Goal: Information Seeking & Learning: Learn about a topic

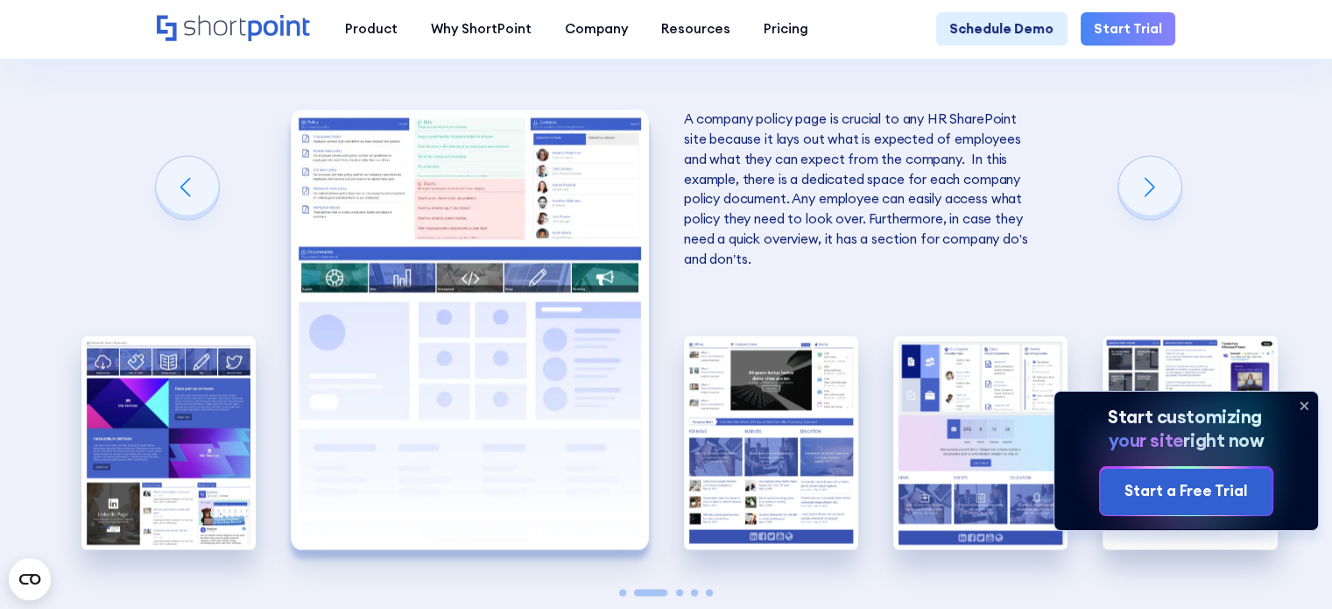
scroll to position [3065, 0]
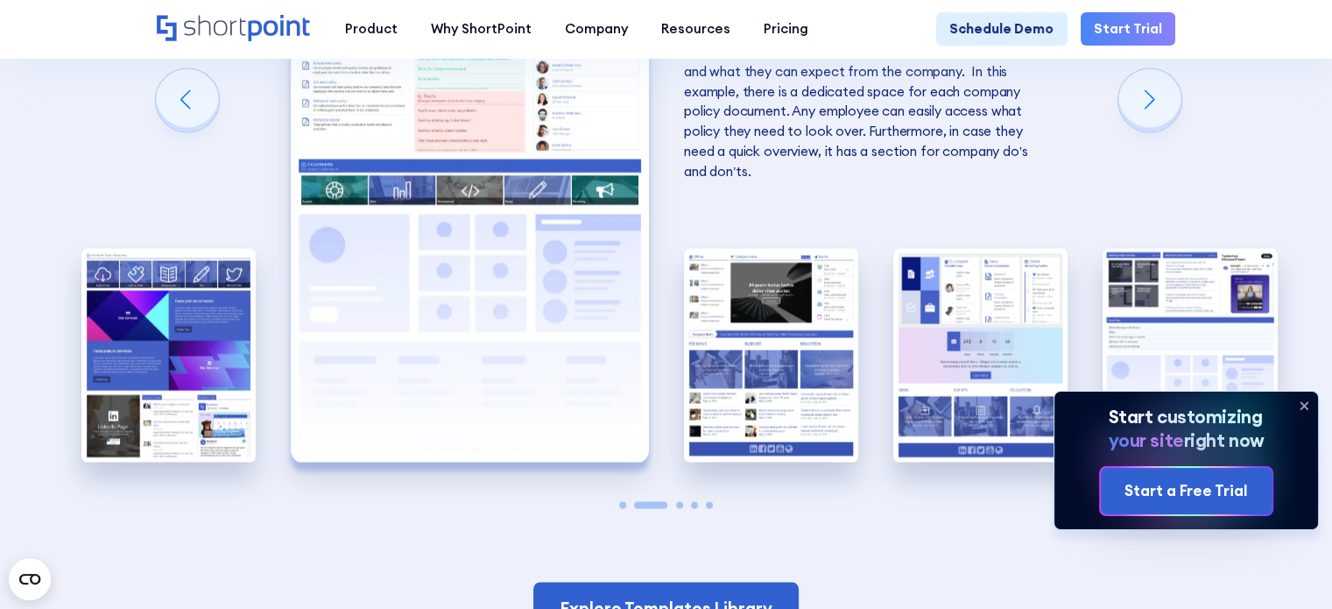
click at [580, 199] on img "2 / 5" at bounding box center [470, 242] width 358 height 440
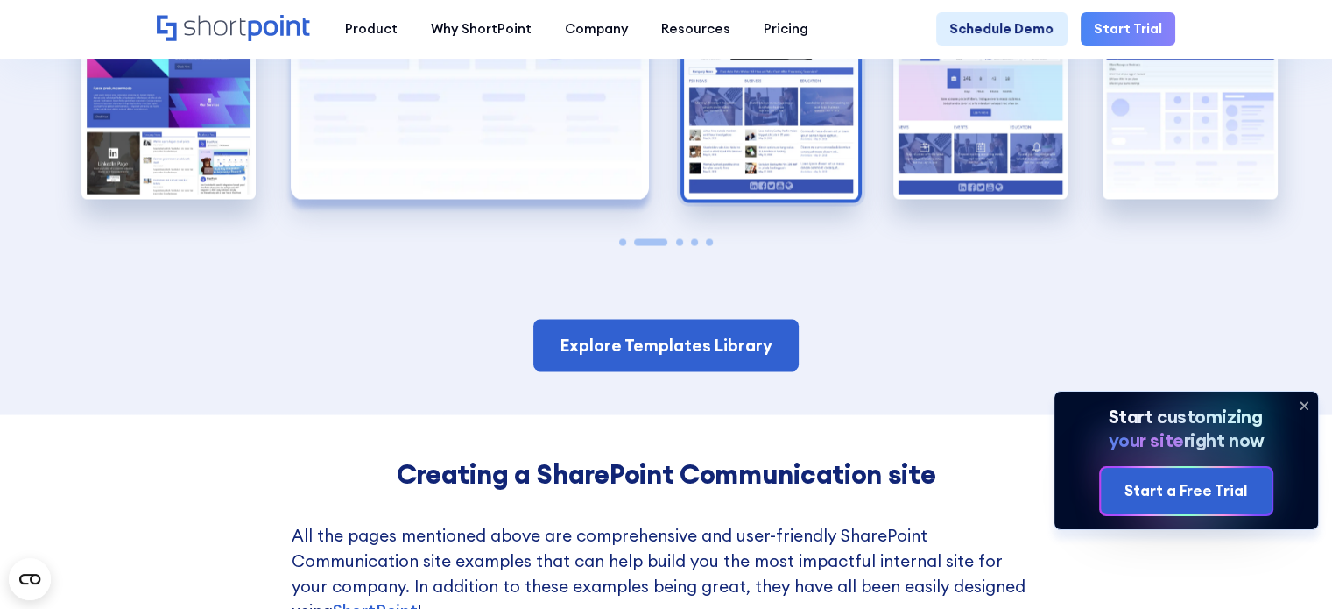
click at [812, 163] on img "3 / 5" at bounding box center [771, 92] width 174 height 215
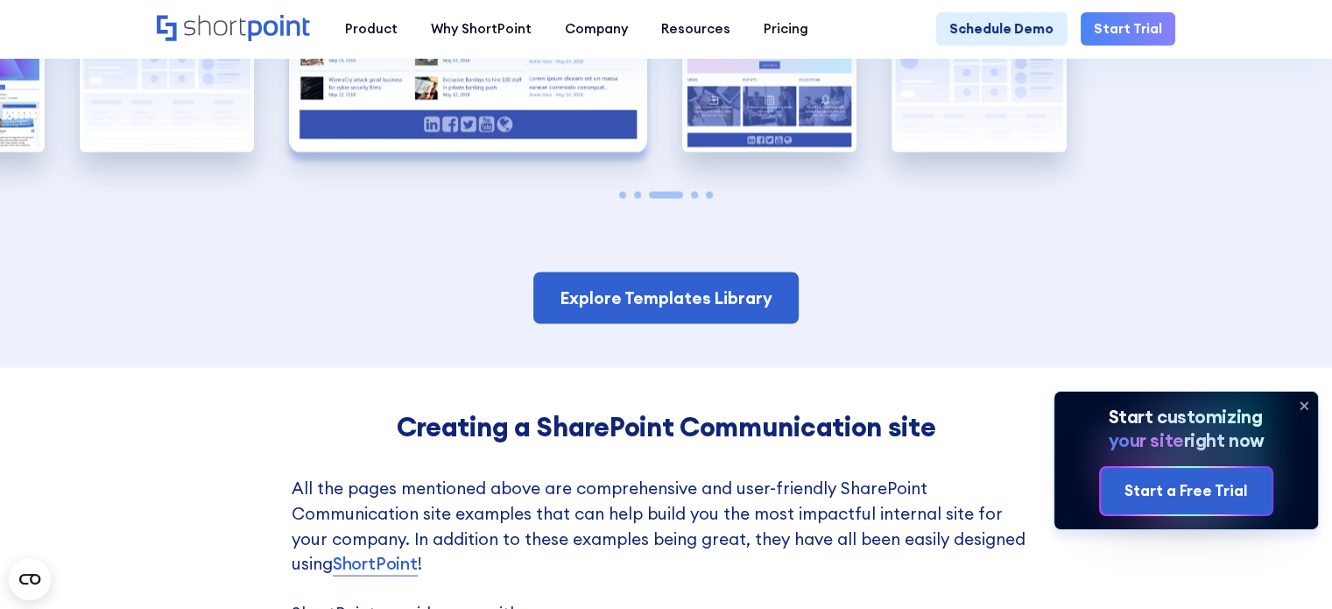
scroll to position [3503, 0]
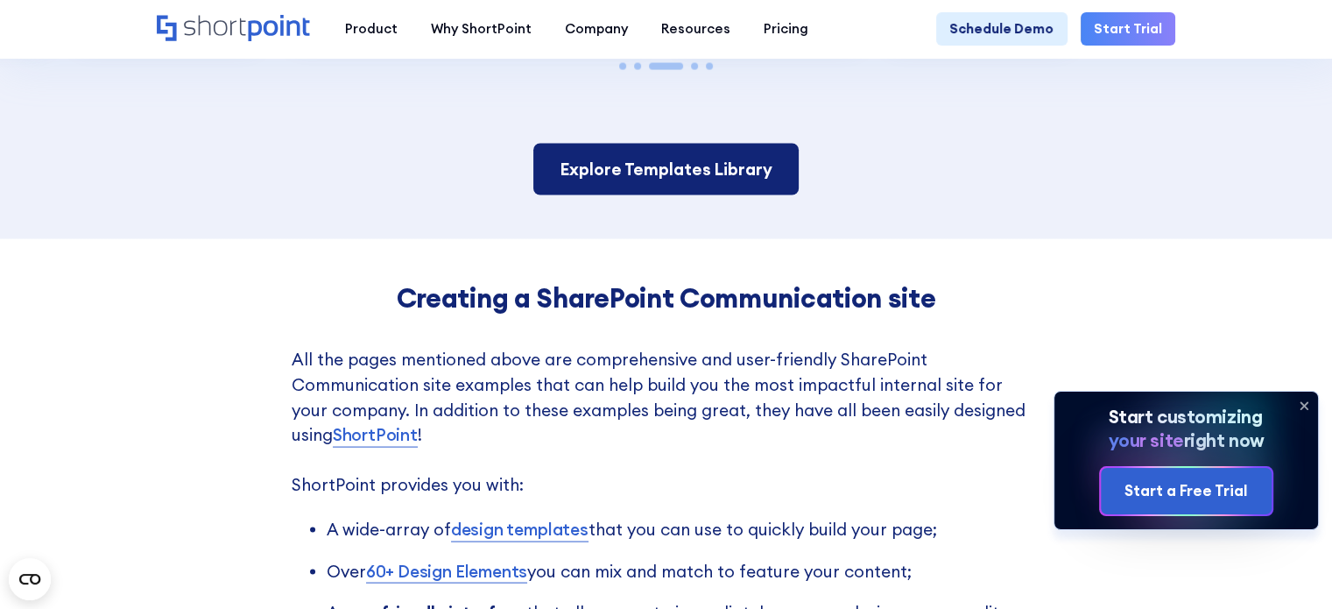
click at [767, 189] on link "Explore Templates Library" at bounding box center [665, 170] width 265 height 52
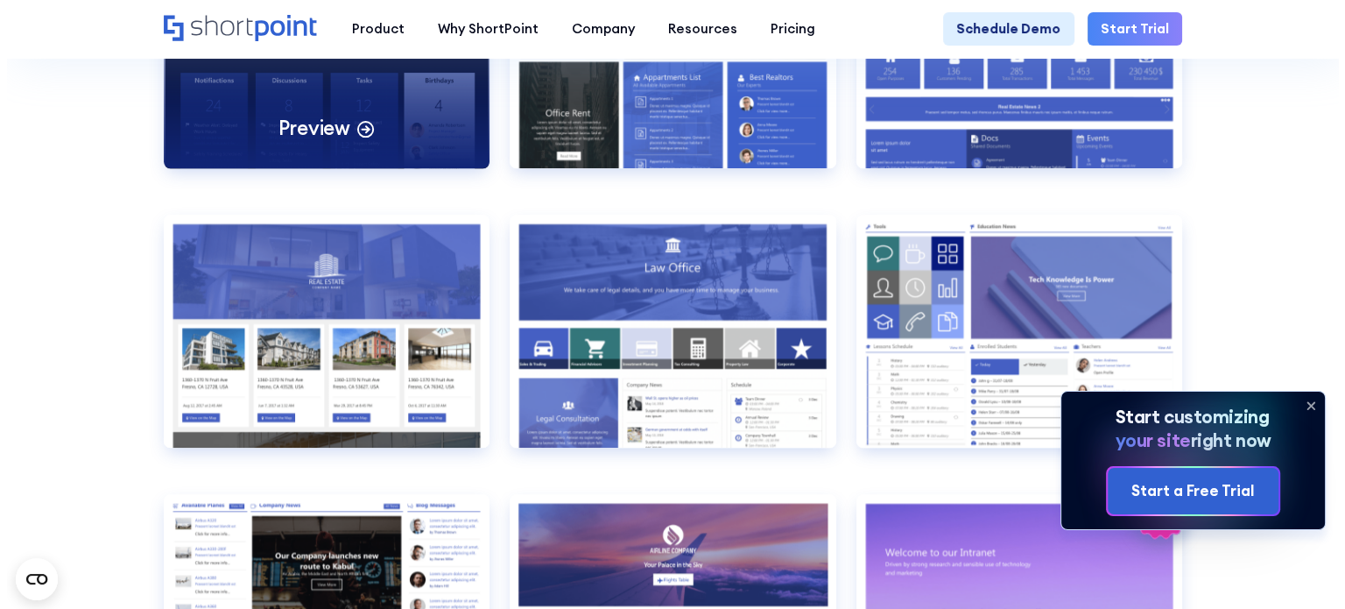
scroll to position [1752, 0]
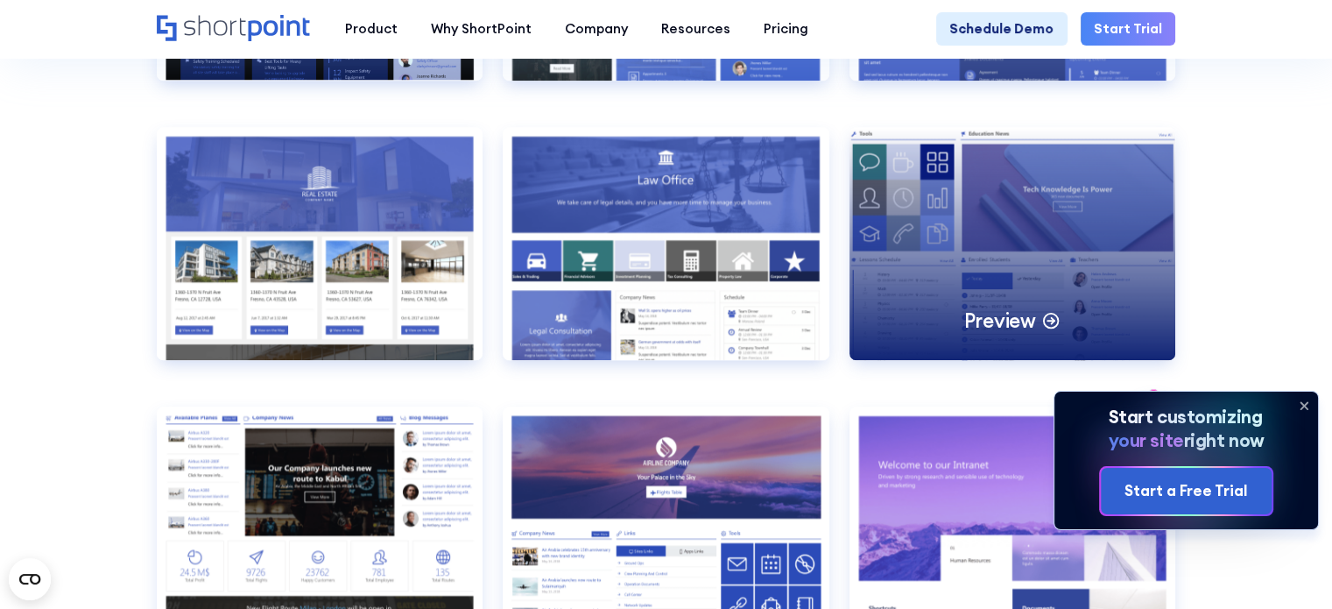
click at [994, 334] on p "Preview" at bounding box center [999, 320] width 72 height 26
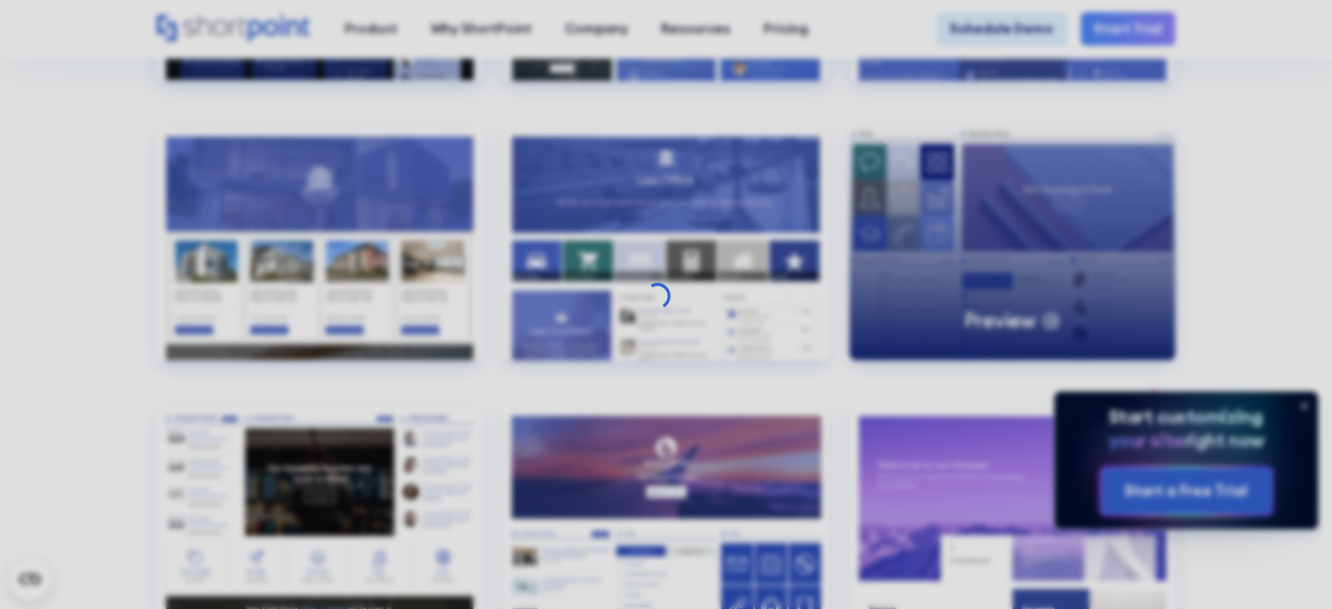
click at [994, 345] on div at bounding box center [666, 304] width 1332 height 609
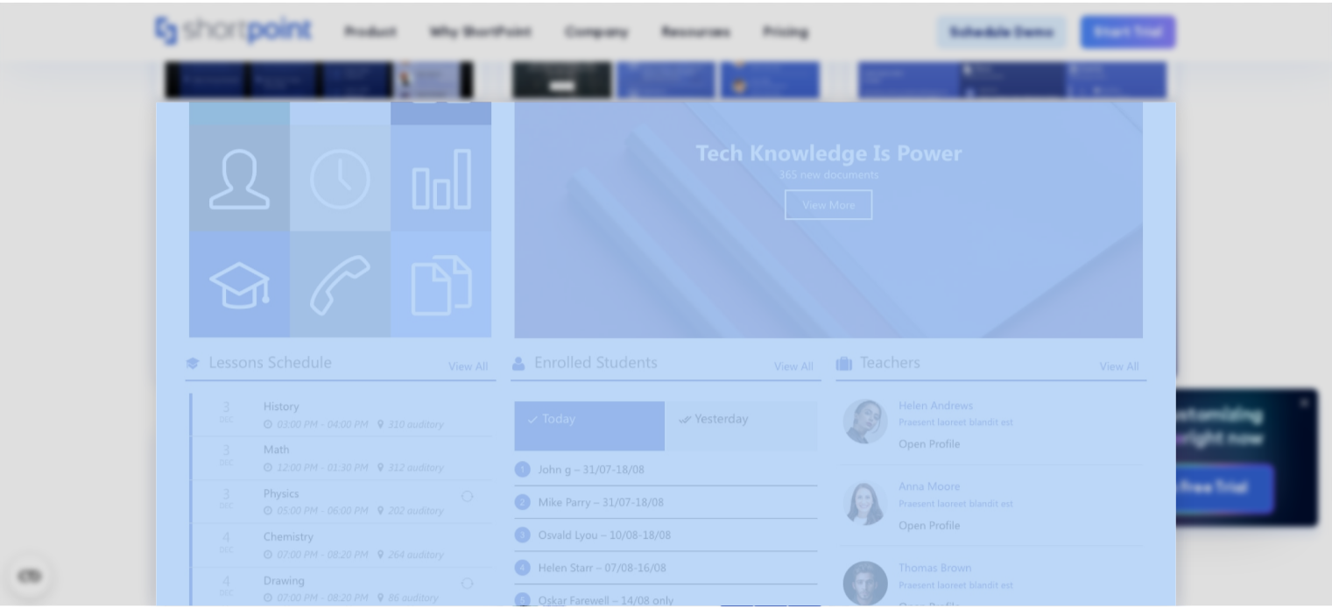
scroll to position [0, 0]
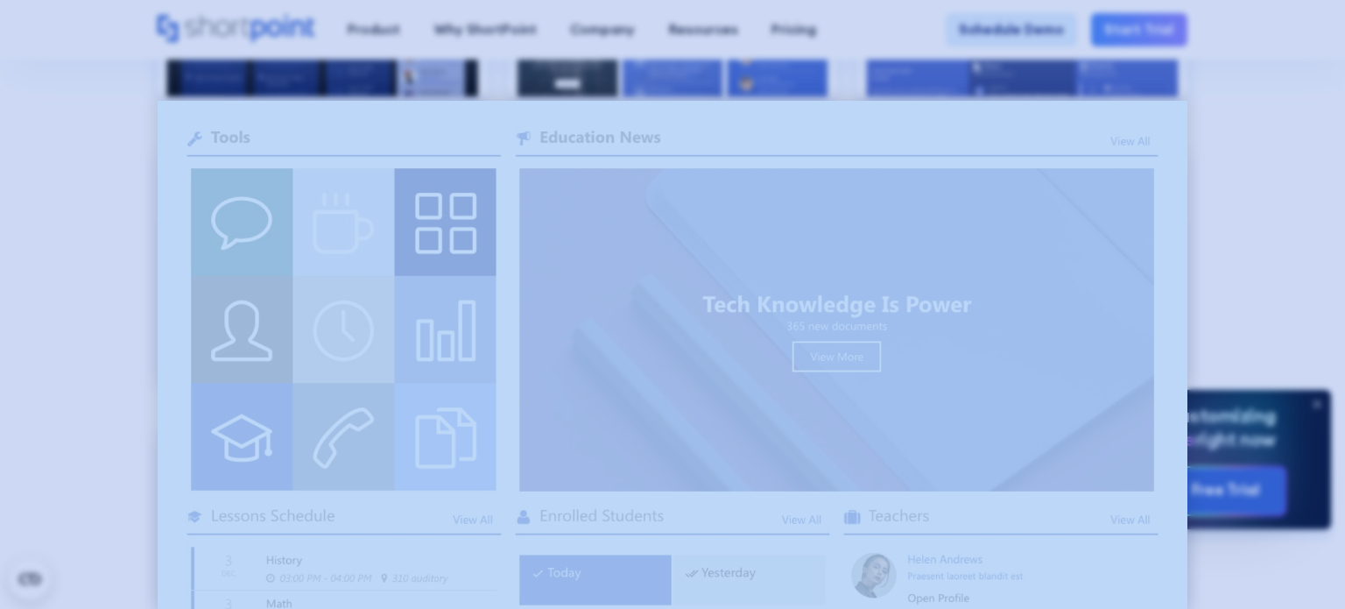
click at [1216, 132] on div at bounding box center [672, 304] width 1345 height 609
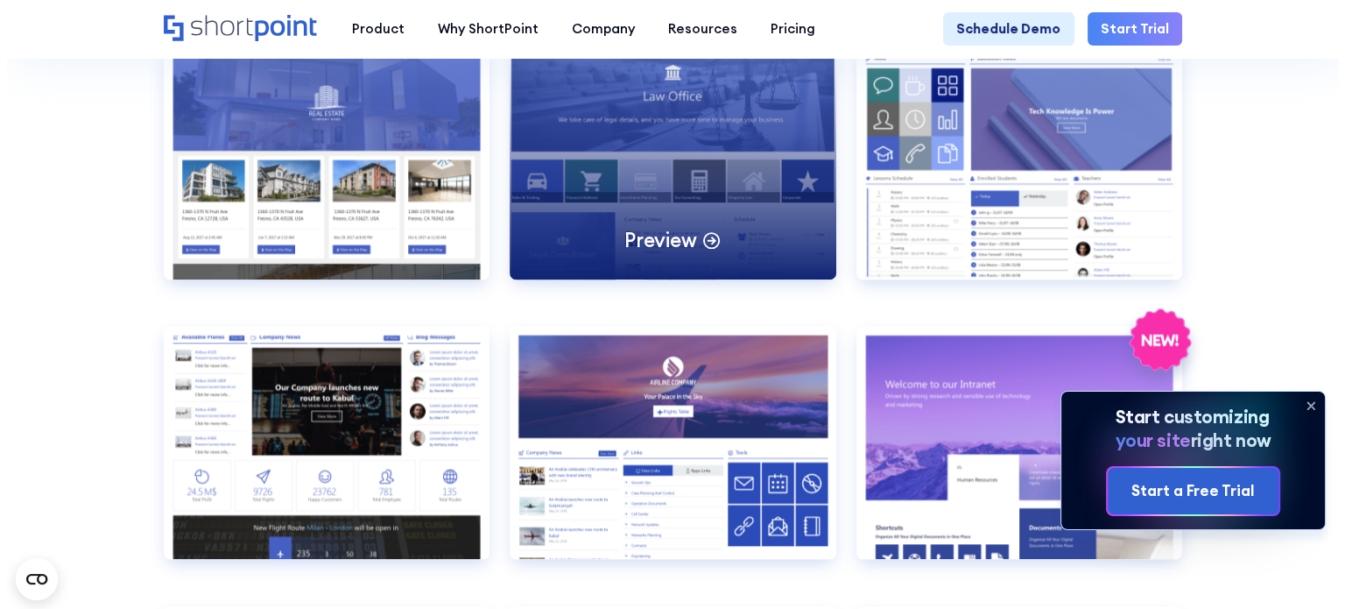
scroll to position [1927, 0]
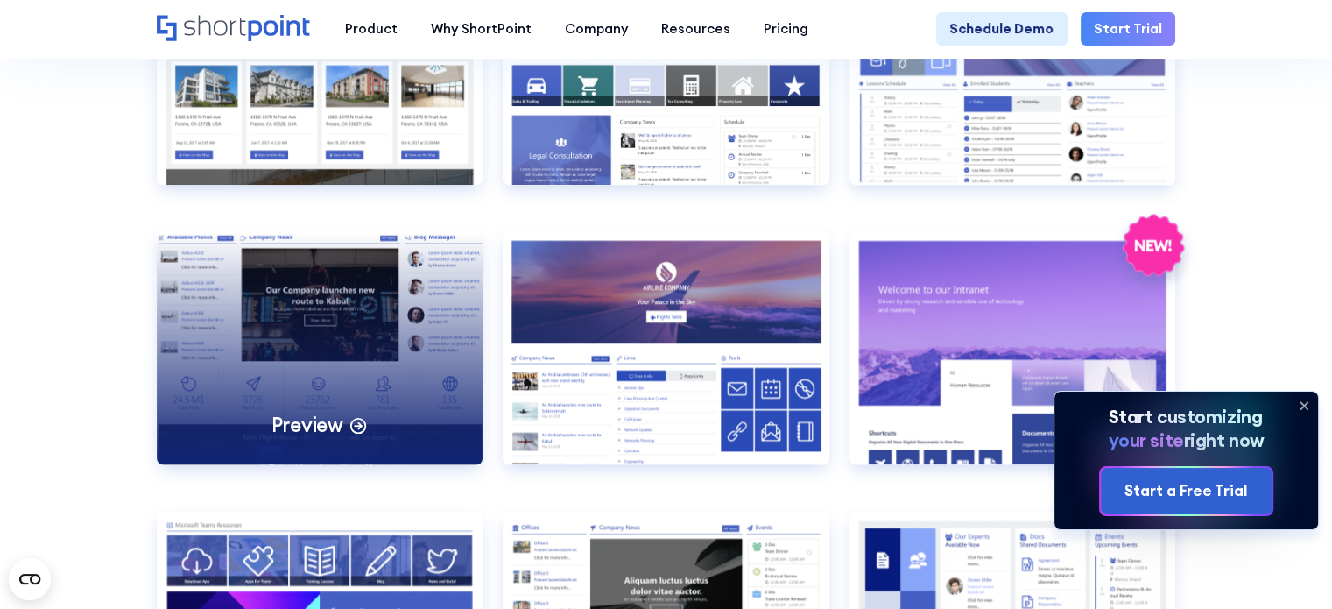
click at [396, 360] on div "Preview" at bounding box center [320, 347] width 327 height 233
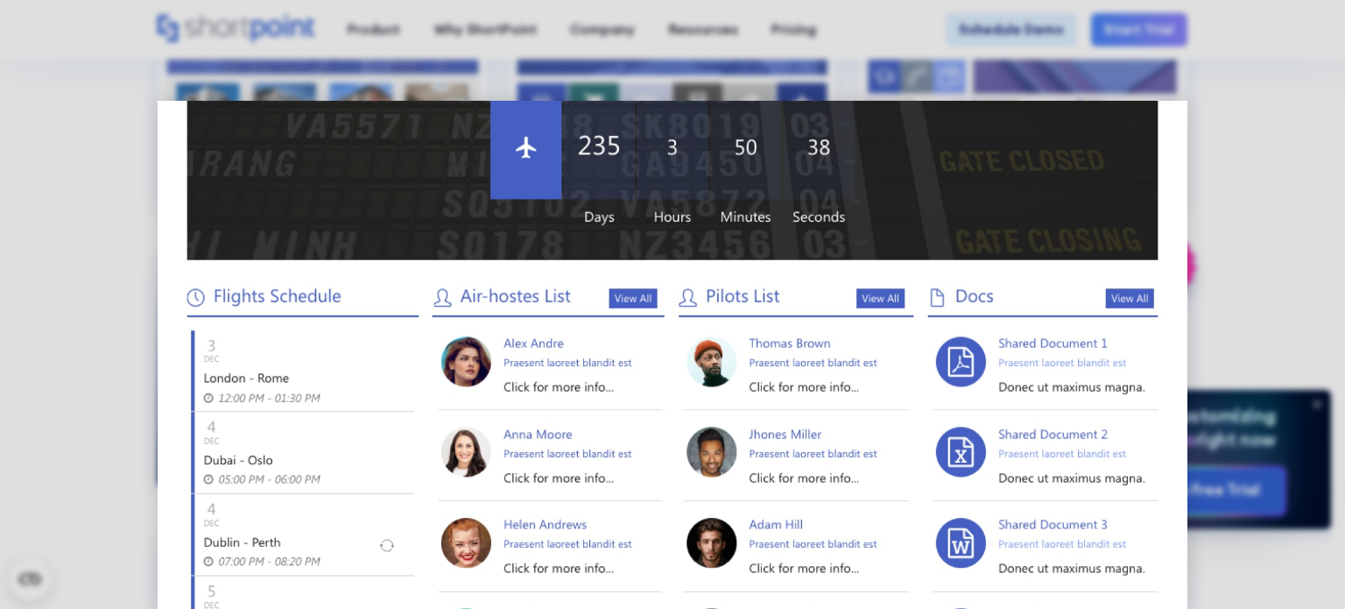
scroll to position [755, 0]
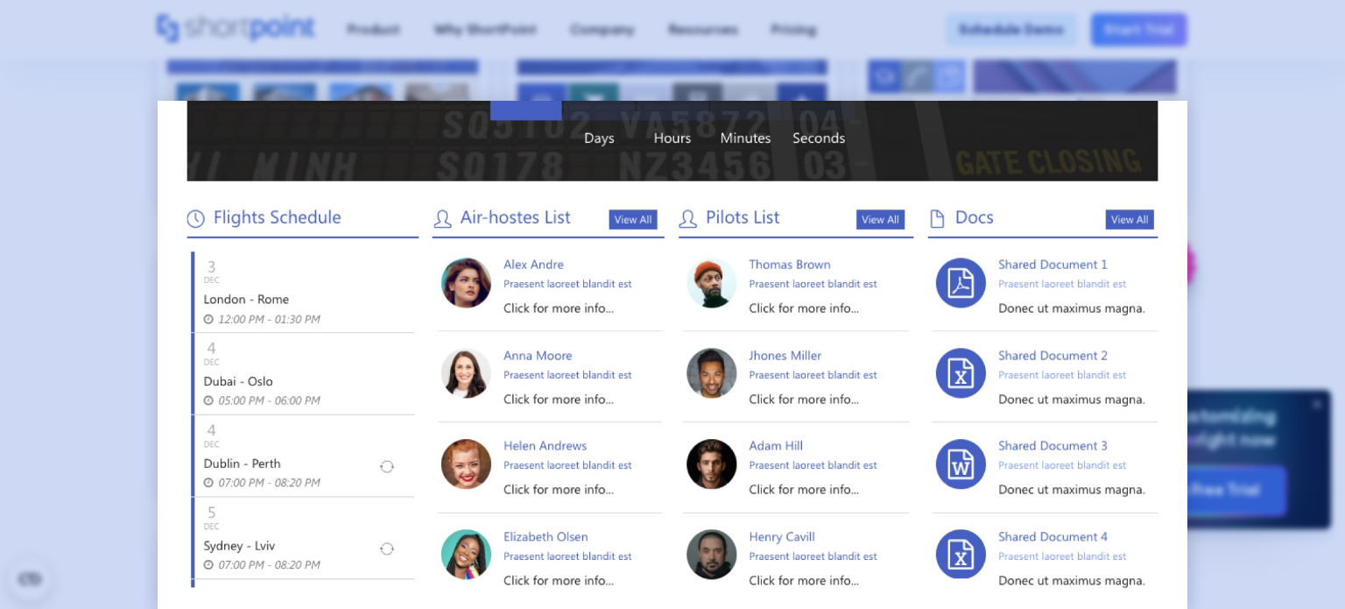
click at [1206, 269] on div at bounding box center [672, 304] width 1345 height 609
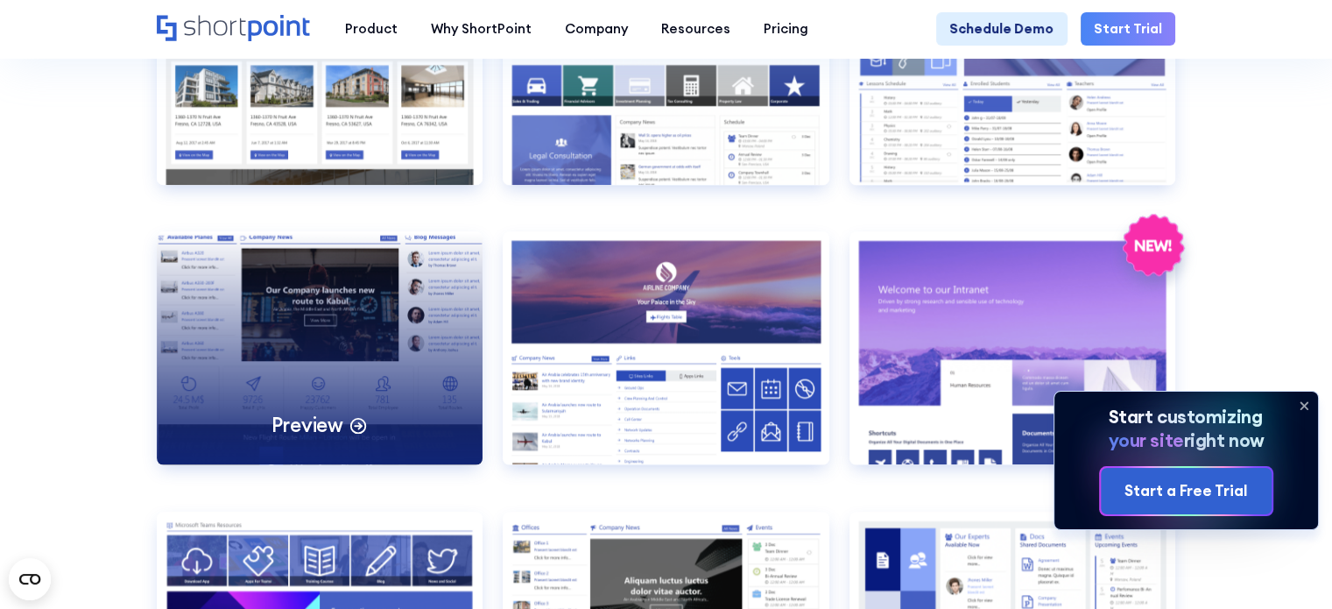
click at [331, 438] on p "Preview" at bounding box center [307, 425] width 72 height 26
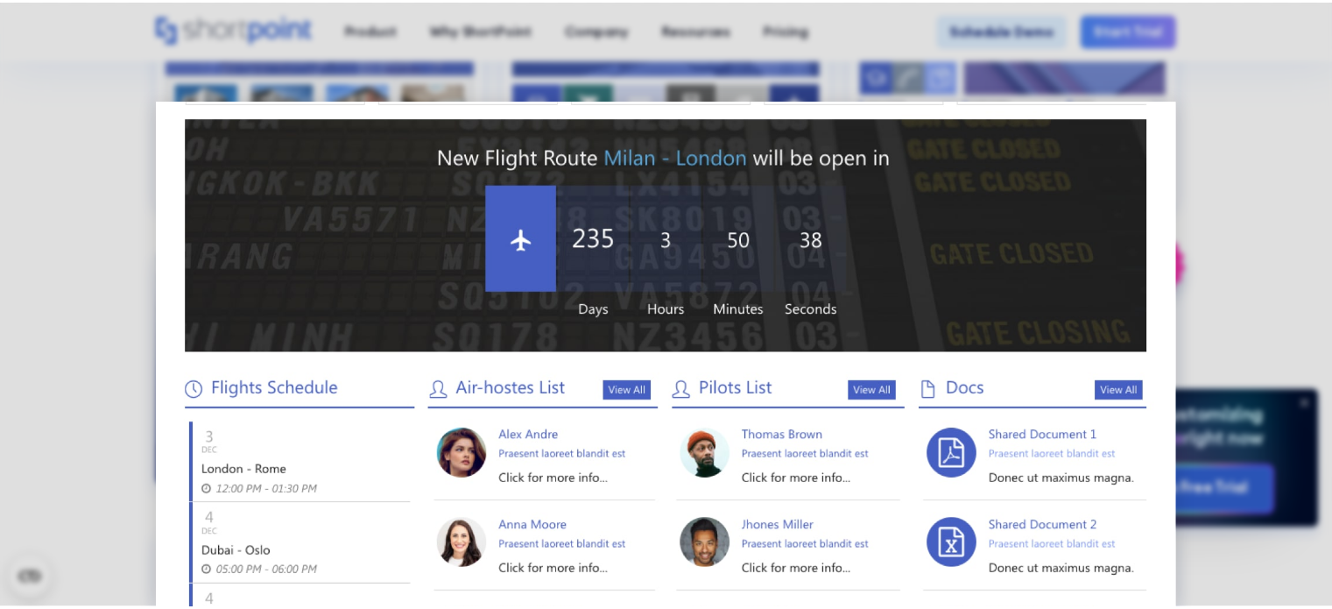
scroll to position [613, 0]
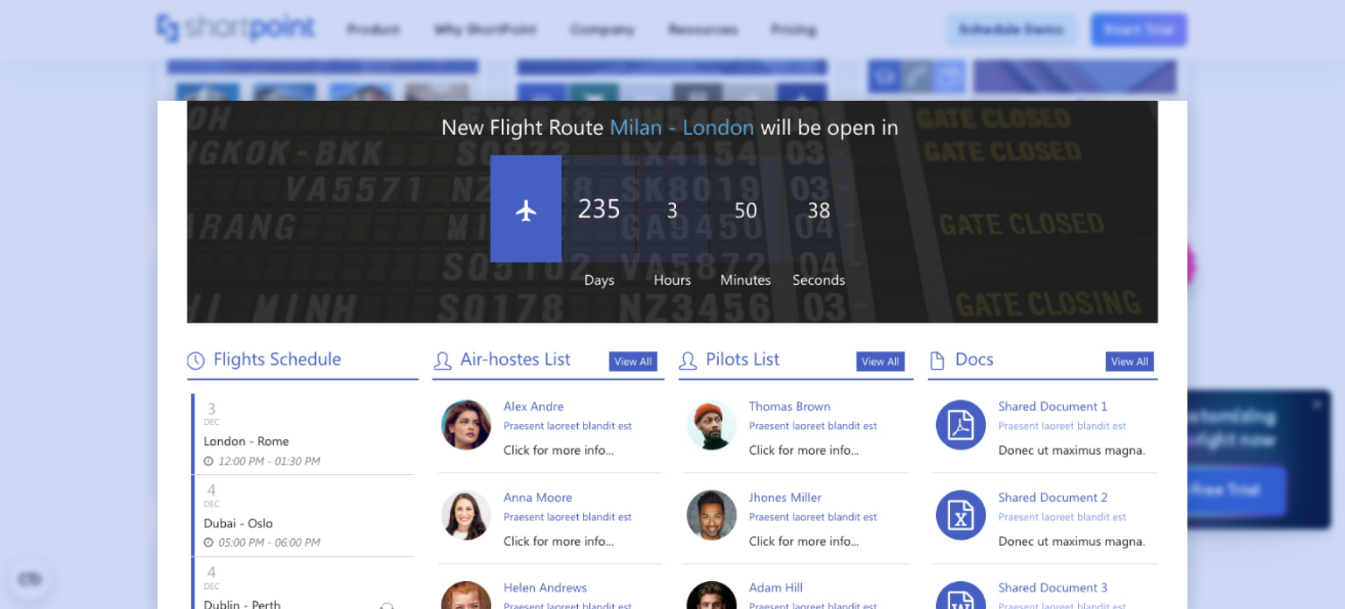
click at [1251, 122] on div at bounding box center [672, 304] width 1345 height 609
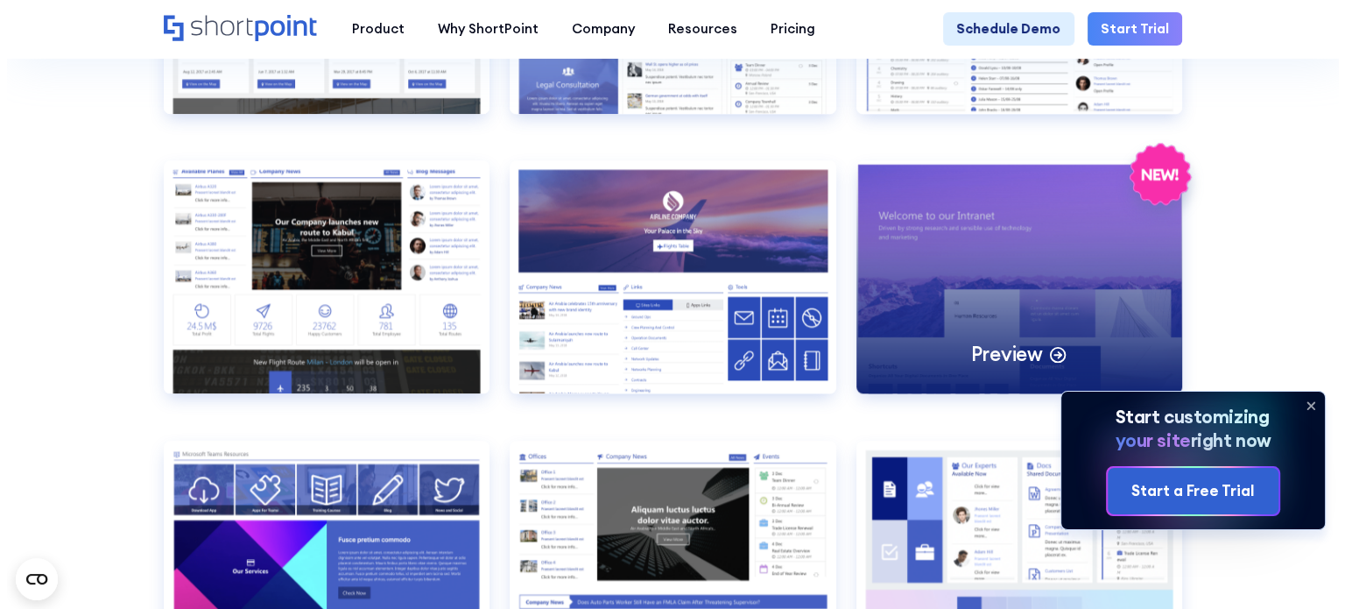
scroll to position [2102, 0]
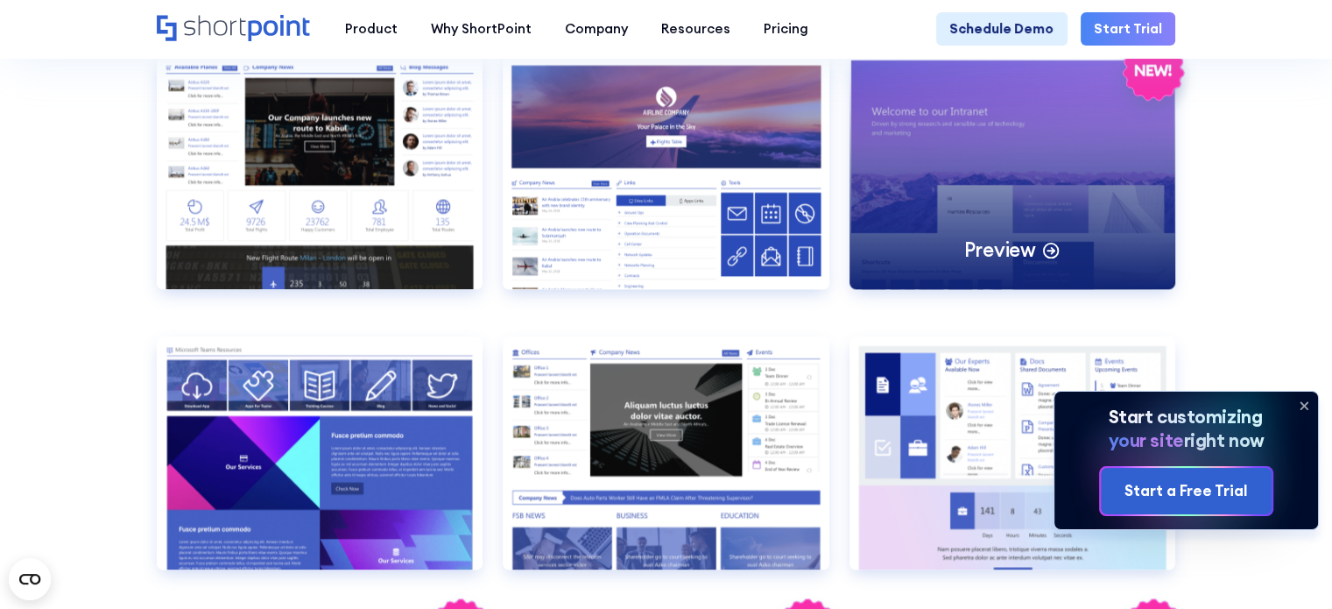
click at [1007, 263] on p "Preview" at bounding box center [999, 249] width 72 height 26
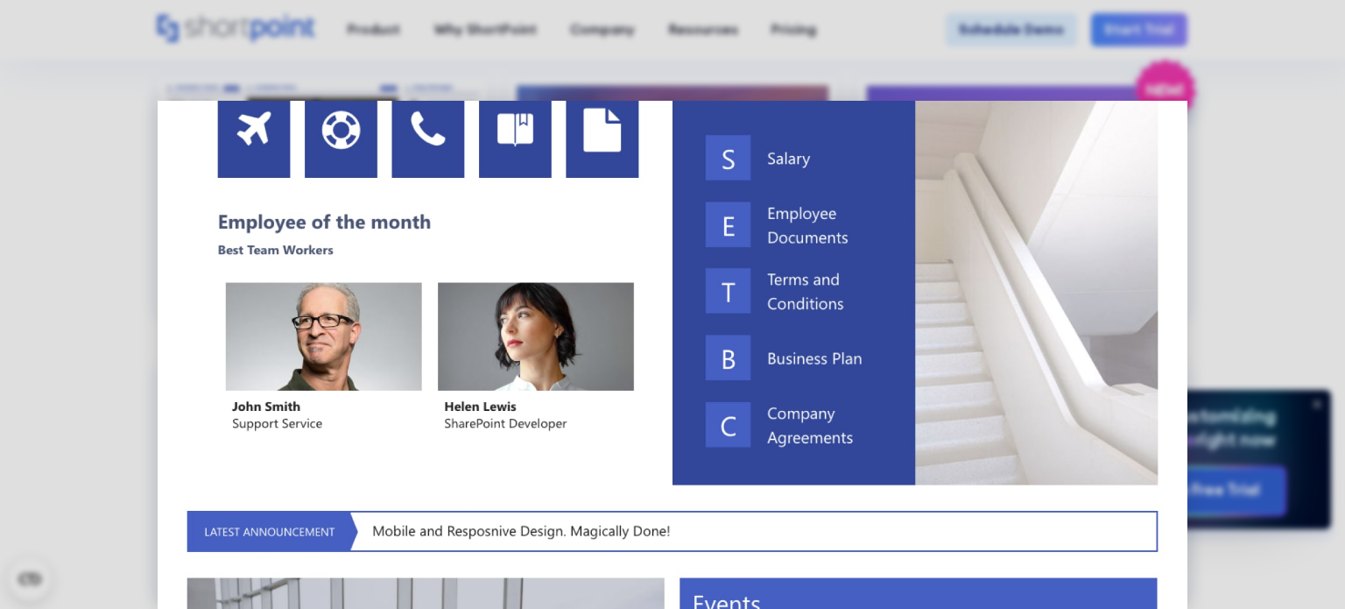
scroll to position [701, 0]
